Goal: Complete application form

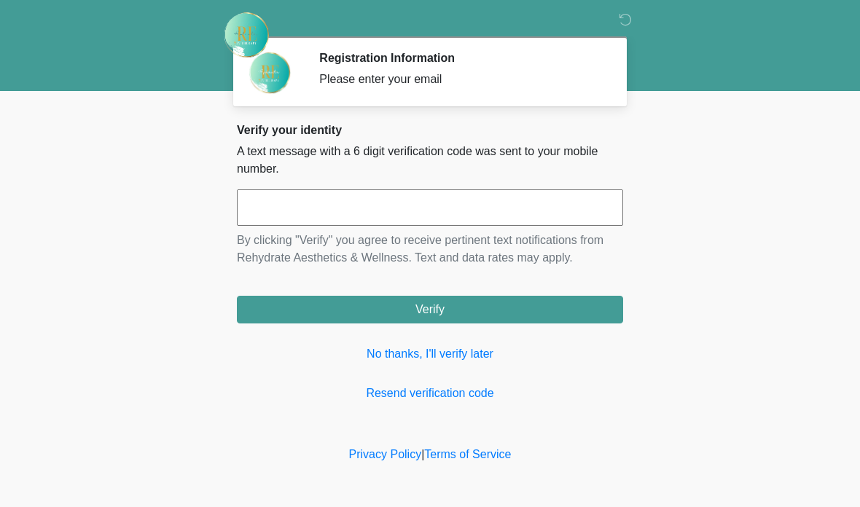
click at [413, 205] on input "text" at bounding box center [430, 208] width 386 height 36
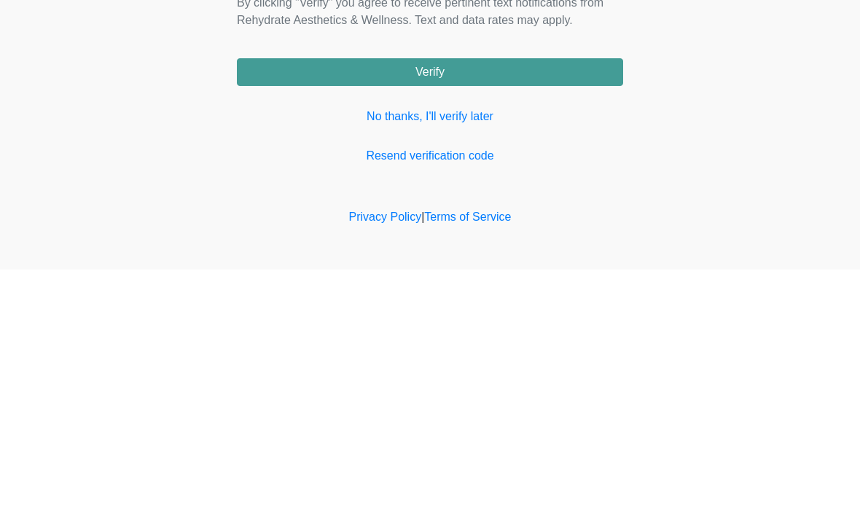
type input "******"
click at [565, 296] on button "Verify" at bounding box center [430, 310] width 386 height 28
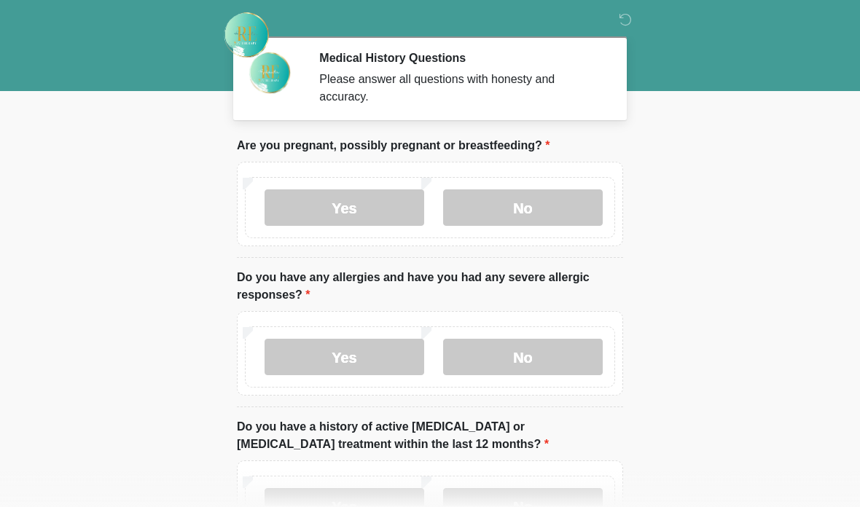
click at [748, 255] on body "‎ ‎ Medical History Questions Please answer all questions with honesty and accu…" at bounding box center [430, 253] width 860 height 507
click at [541, 207] on label "No" at bounding box center [523, 208] width 160 height 36
click at [534, 354] on label "No" at bounding box center [523, 357] width 160 height 36
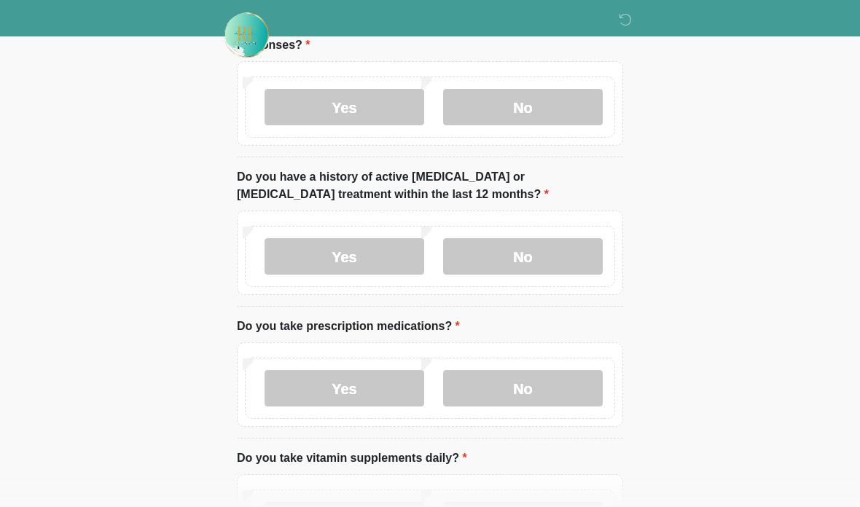
scroll to position [271, 0]
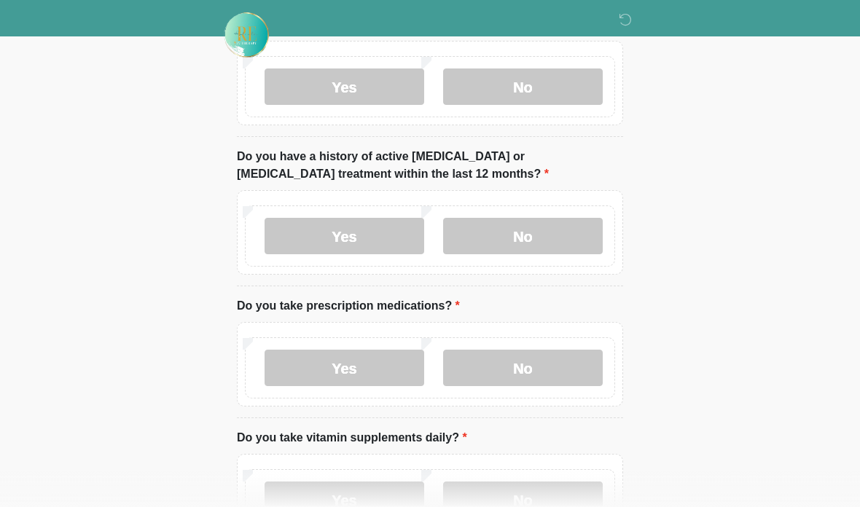
click at [541, 236] on label "No" at bounding box center [523, 236] width 160 height 36
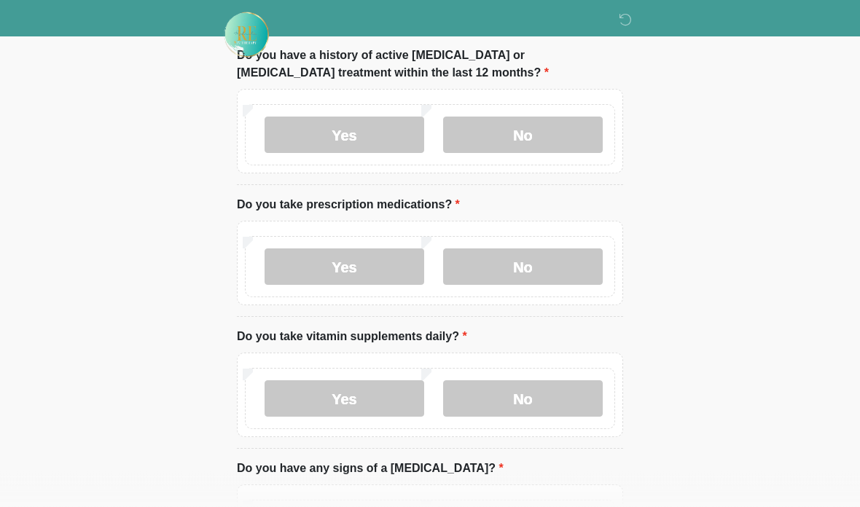
scroll to position [373, 0]
click at [583, 257] on label "No" at bounding box center [523, 266] width 160 height 36
click at [565, 382] on label "No" at bounding box center [523, 398] width 160 height 36
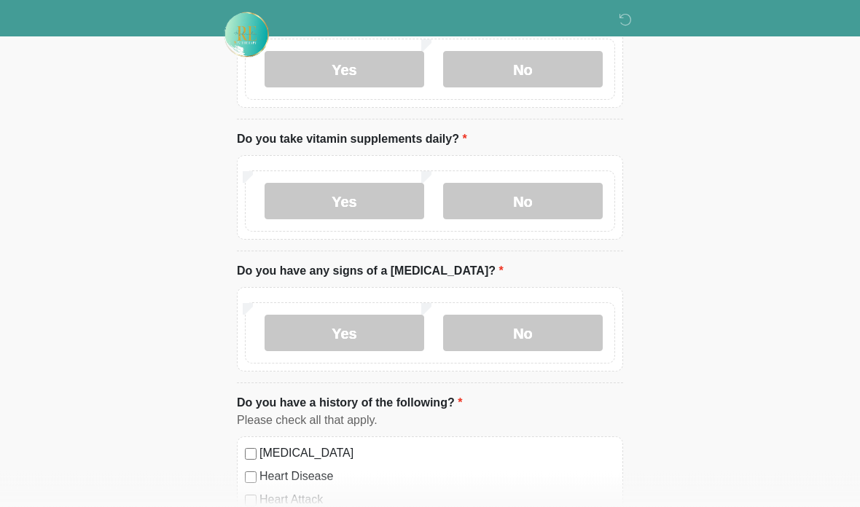
scroll to position [572, 0]
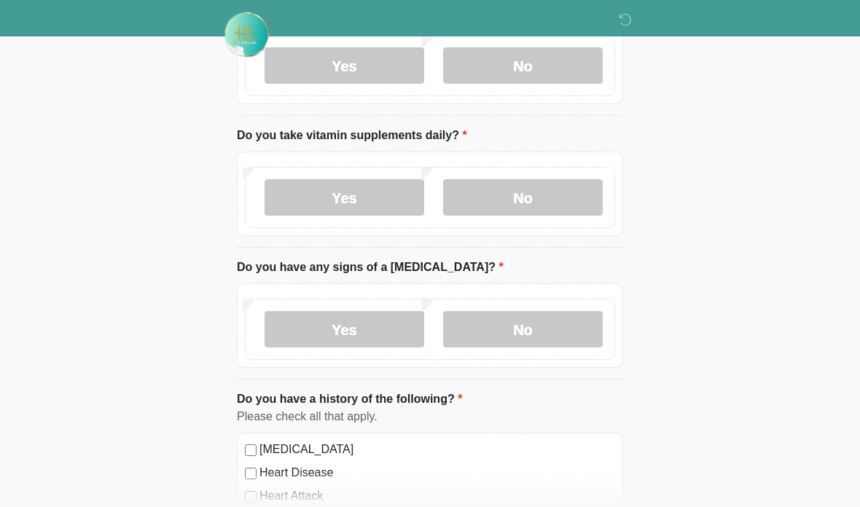
click at [569, 326] on label "No" at bounding box center [523, 330] width 160 height 36
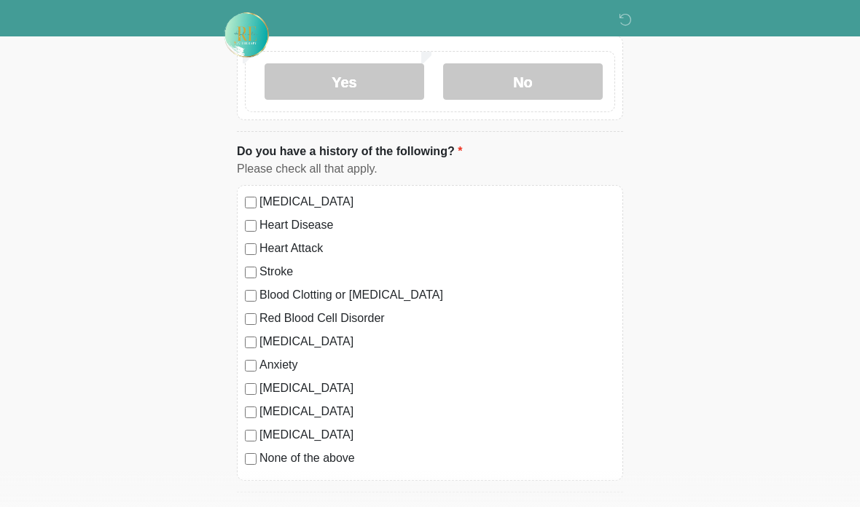
scroll to position [822, 0]
click at [264, 334] on label "[MEDICAL_DATA]" at bounding box center [438, 340] width 356 height 17
click at [266, 300] on label "Blood Clotting or [MEDICAL_DATA]" at bounding box center [438, 294] width 356 height 17
click at [264, 309] on label "Red Blood Cell Disorder" at bounding box center [438, 317] width 356 height 17
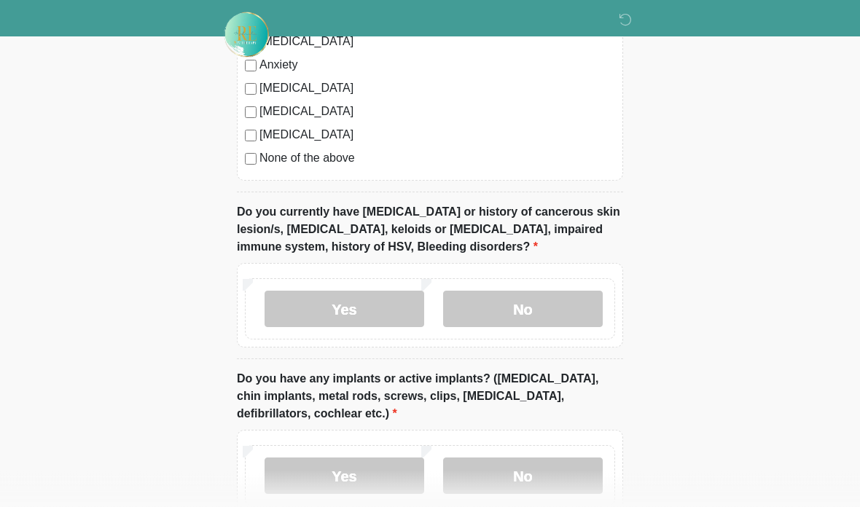
scroll to position [1158, 0]
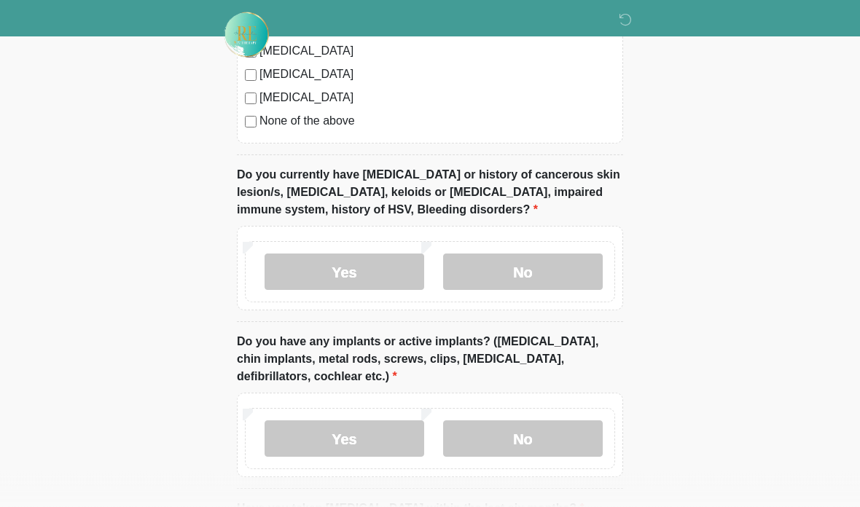
click at [561, 276] on label "No" at bounding box center [523, 272] width 160 height 36
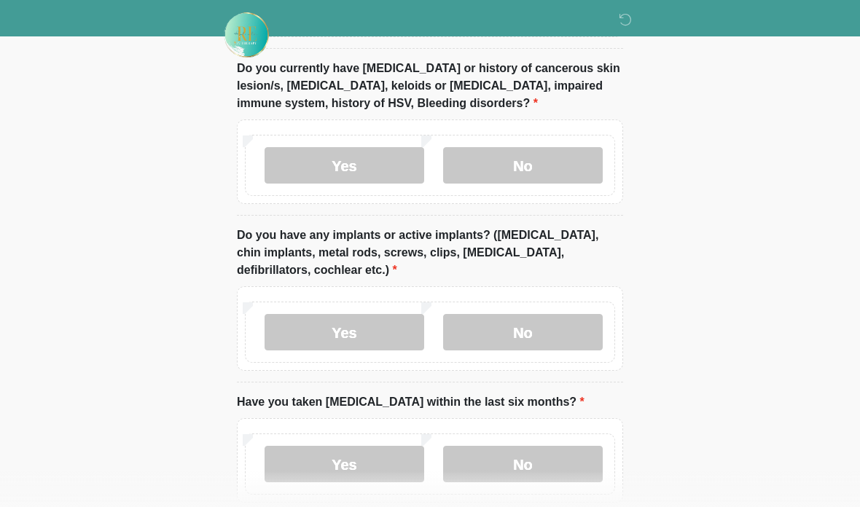
scroll to position [1271, 0]
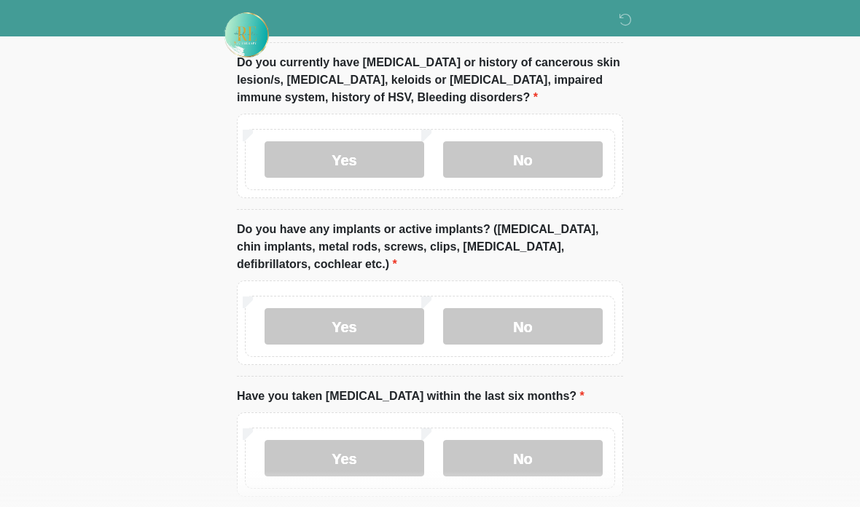
click at [577, 330] on label "No" at bounding box center [523, 326] width 160 height 36
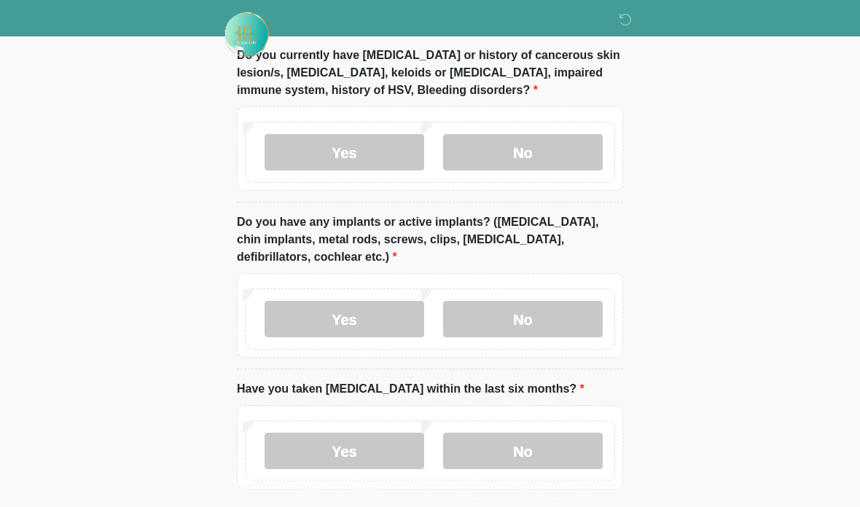
scroll to position [1329, 0]
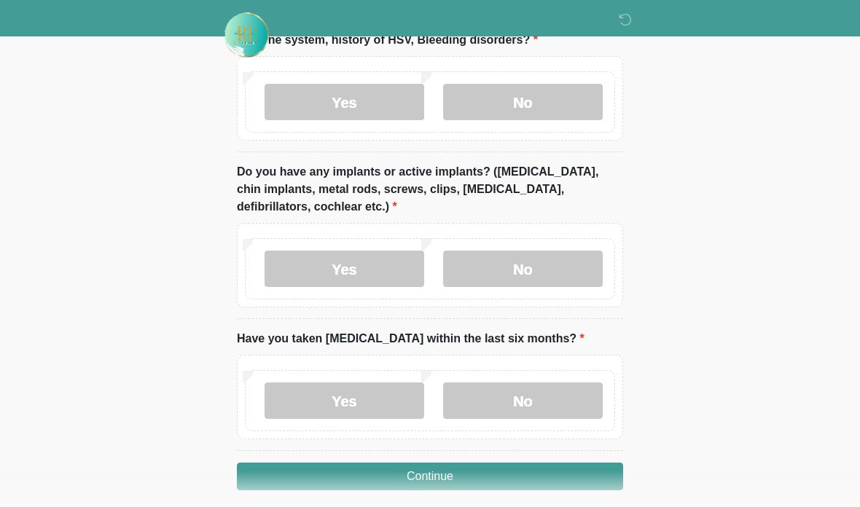
click at [556, 397] on label "No" at bounding box center [523, 401] width 160 height 36
click at [584, 483] on button "Continue" at bounding box center [430, 477] width 386 height 28
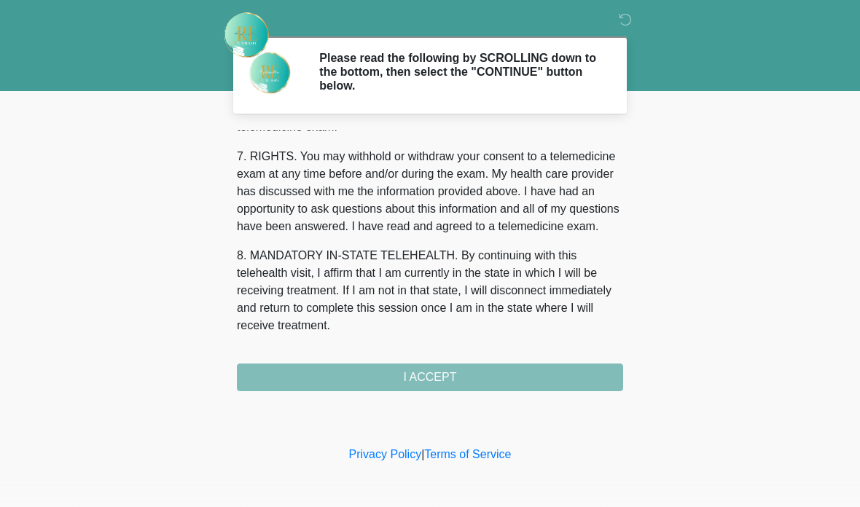
scroll to position [647, 0]
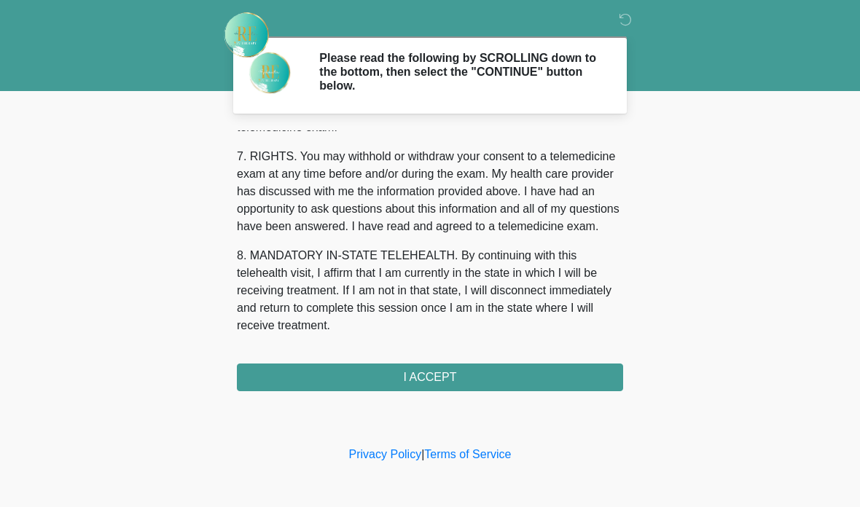
click at [553, 377] on button "I ACCEPT" at bounding box center [430, 378] width 386 height 28
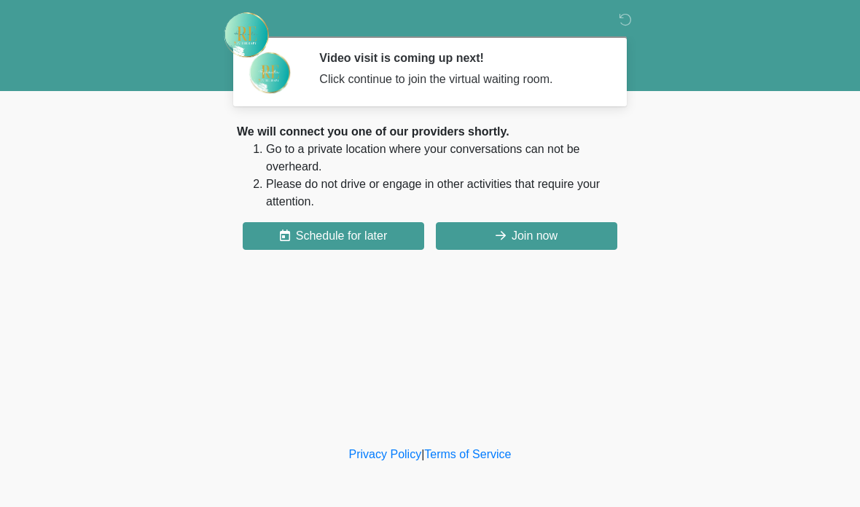
click at [591, 236] on button "Join now" at bounding box center [527, 236] width 182 height 28
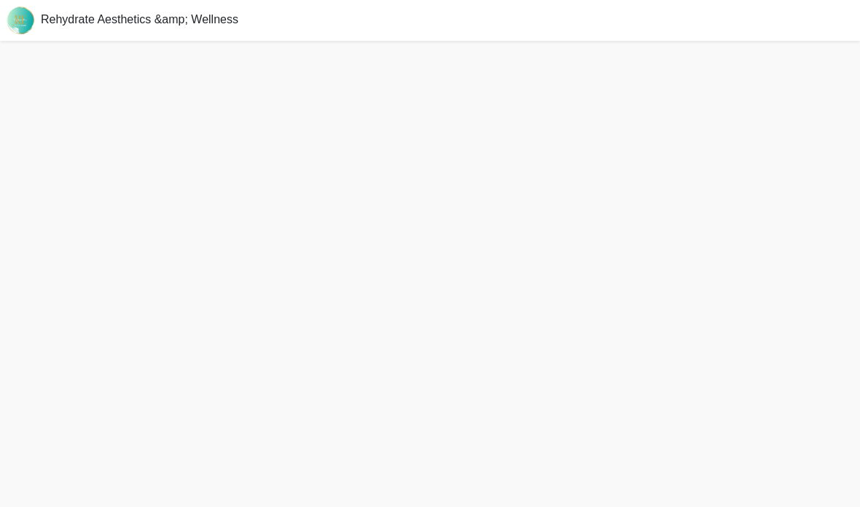
scroll to position [63, 0]
